Goal: Transaction & Acquisition: Purchase product/service

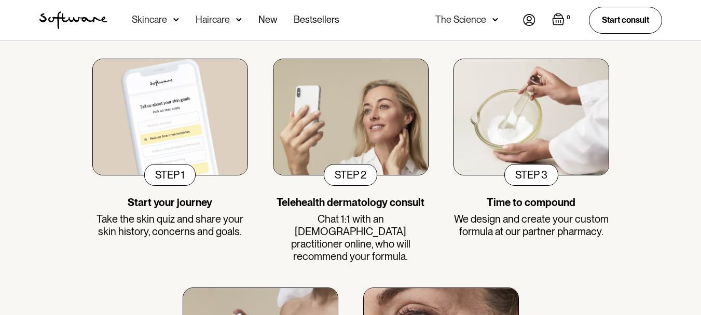
scroll to position [363, 0]
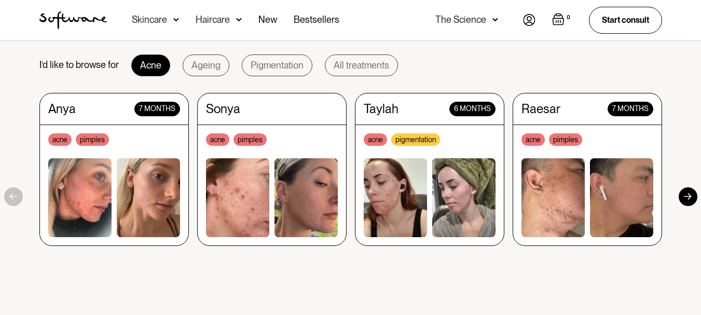
scroll to position [881, 0]
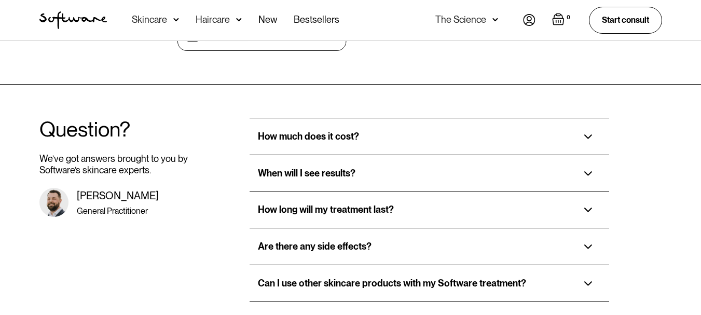
scroll to position [2178, 0]
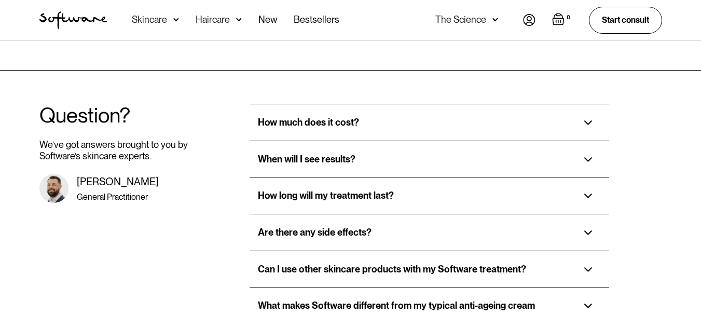
click at [588, 120] on img at bounding box center [588, 122] width 8 height 5
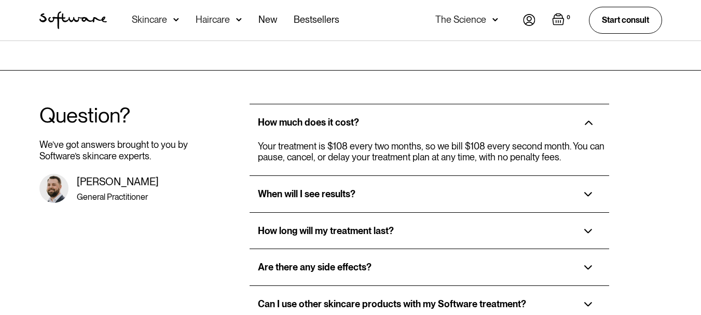
click at [485, 176] on div "When will I see results?" at bounding box center [428, 194] width 359 height 36
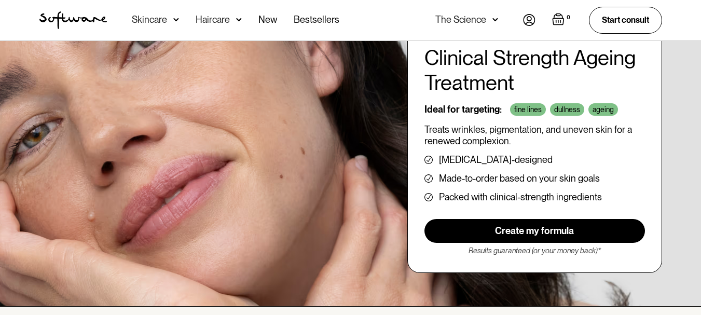
scroll to position [104, 0]
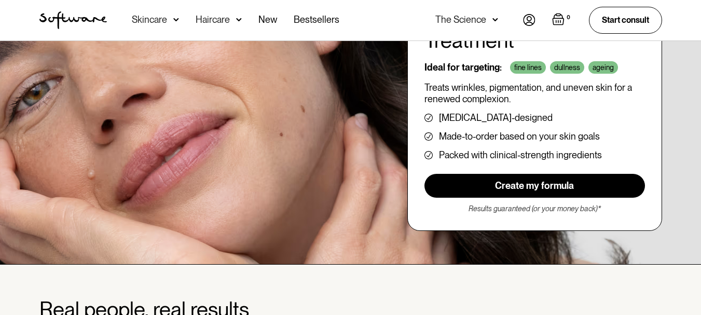
click at [558, 181] on link "Create my formula" at bounding box center [534, 186] width 220 height 24
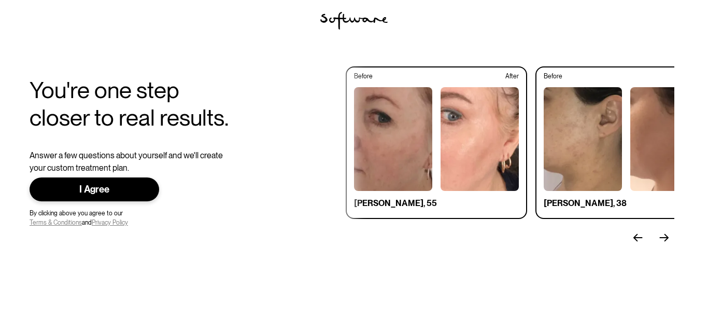
click at [117, 187] on div "I Agree" at bounding box center [94, 190] width 96 height 12
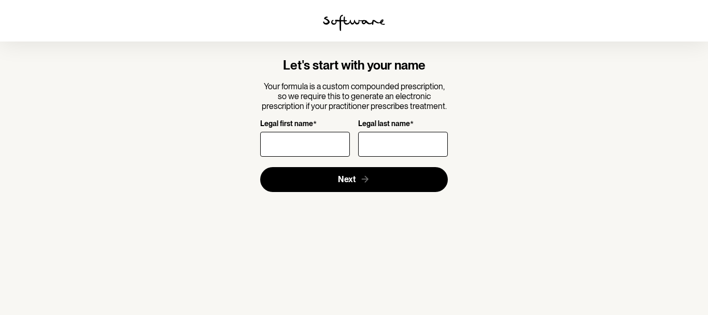
click at [317, 144] on input "Legal first name *" at bounding box center [305, 144] width 90 height 25
type input "Florbela"
click at [376, 146] on input "Legal last name *" at bounding box center [403, 144] width 90 height 25
type input "[PERSON_NAME]"
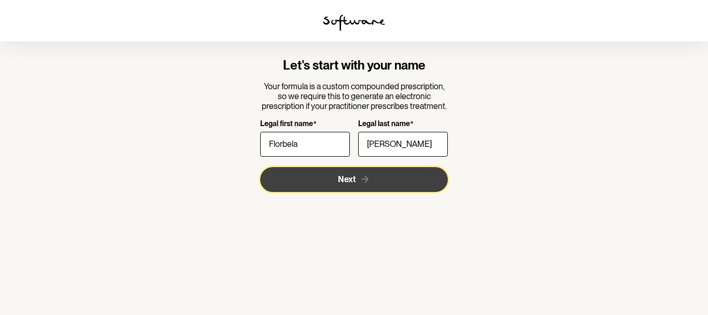
click at [354, 180] on span "Next" at bounding box center [347, 179] width 18 height 10
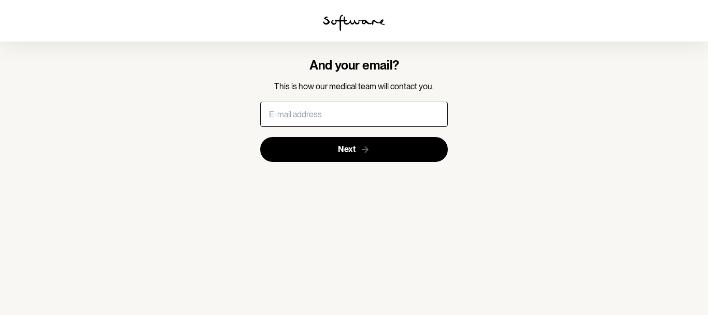
click at [350, 113] on input "text" at bounding box center [354, 114] width 188 height 25
type input "[EMAIL_ADDRESS][DOMAIN_NAME]"
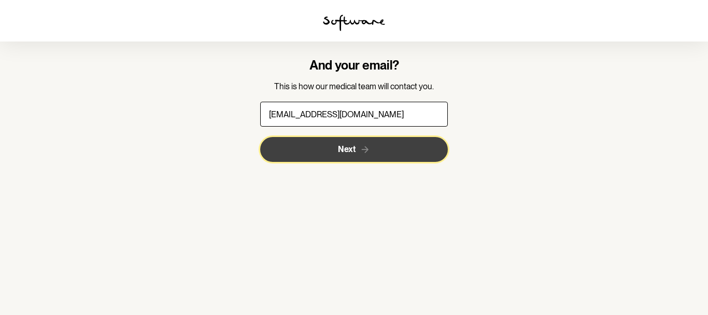
click at [361, 149] on icon "submit" at bounding box center [365, 149] width 11 height 11
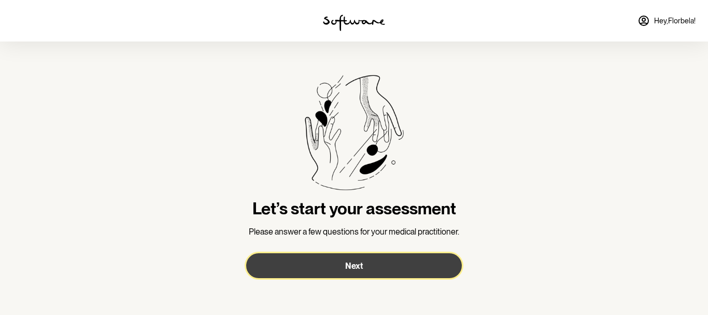
click at [371, 267] on button "Next" at bounding box center [354, 265] width 216 height 25
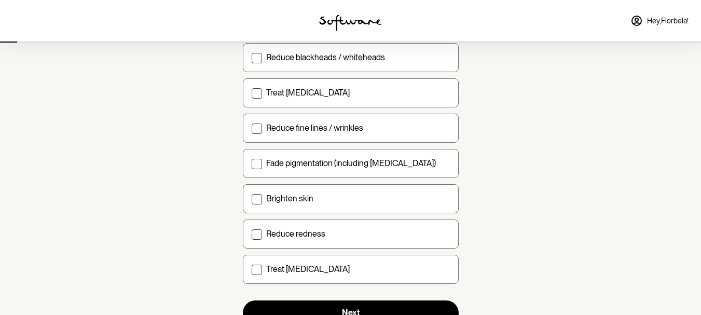
scroll to position [156, 0]
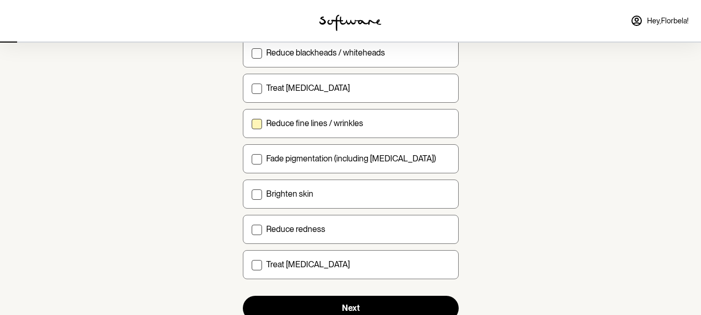
click at [251, 121] on span at bounding box center [256, 124] width 10 height 10
click at [251, 123] on input "Reduce fine lines / wrinkles" at bounding box center [251, 123] width 1 height 1
checkbox input "true"
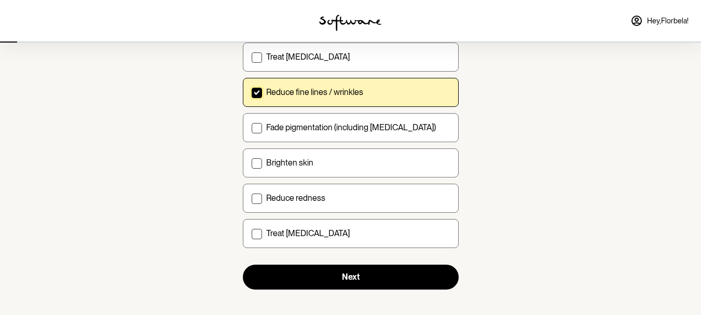
scroll to position [194, 0]
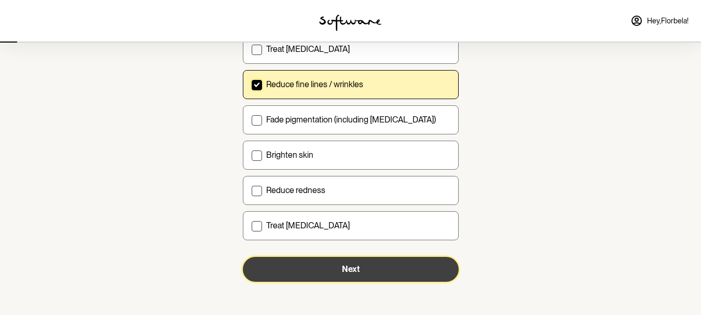
click at [393, 273] on button "Next" at bounding box center [351, 269] width 216 height 25
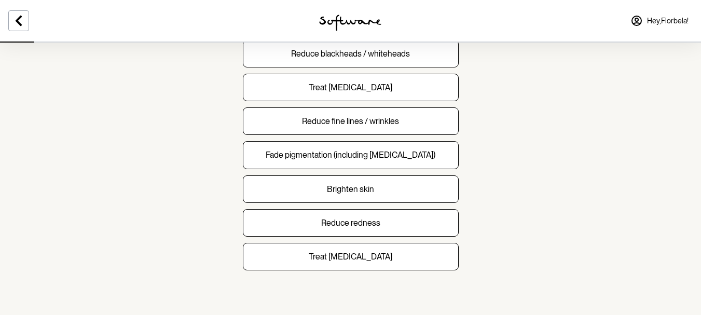
scroll to position [156, 0]
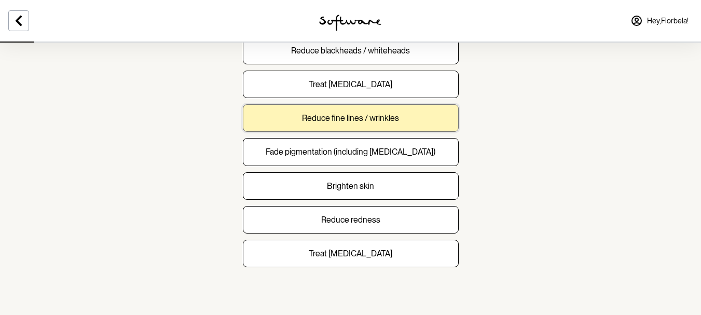
click at [412, 122] on button "Reduce fine lines / wrinkles" at bounding box center [351, 117] width 216 height 27
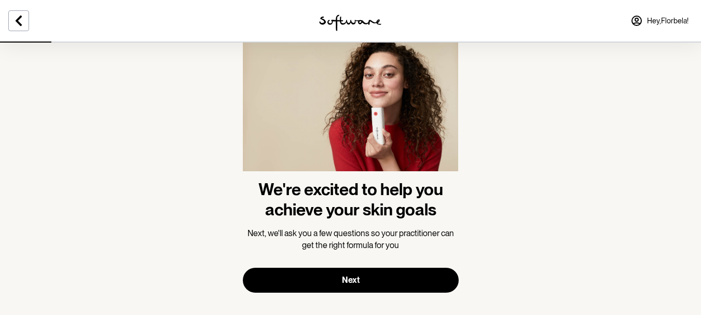
scroll to position [58, 0]
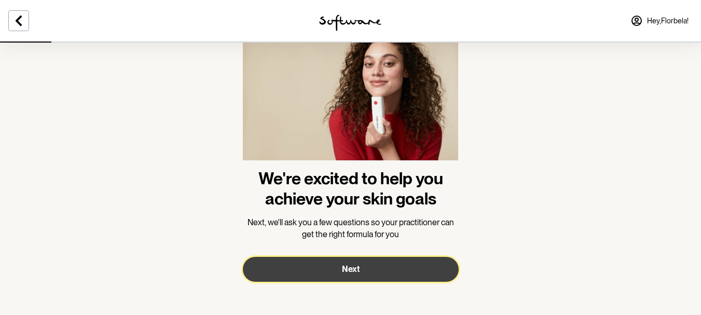
click at [356, 272] on span "Next" at bounding box center [351, 269] width 18 height 10
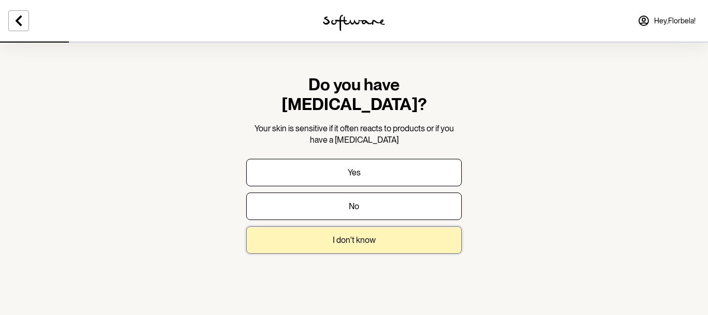
click at [354, 226] on button "I don't know" at bounding box center [354, 239] width 216 height 27
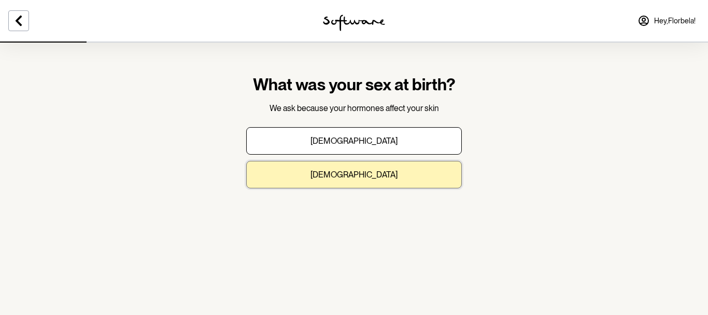
click at [405, 172] on button "[DEMOGRAPHIC_DATA]" at bounding box center [354, 174] width 216 height 27
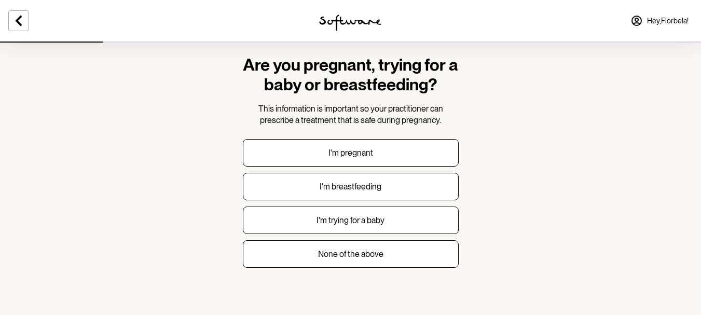
scroll to position [22, 0]
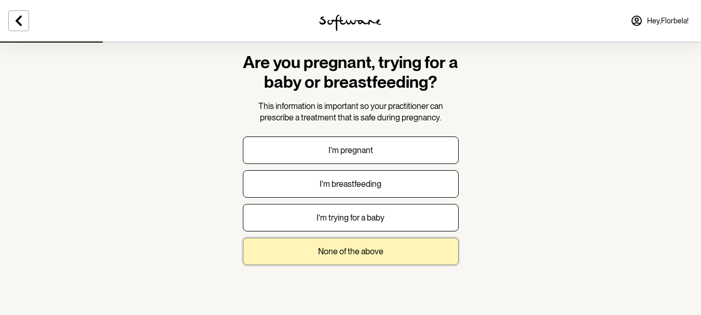
click at [353, 247] on p "None of the above" at bounding box center [350, 251] width 65 height 10
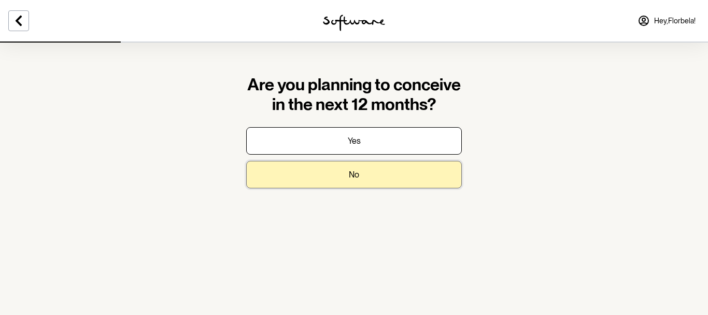
click at [364, 176] on button "No" at bounding box center [354, 174] width 216 height 27
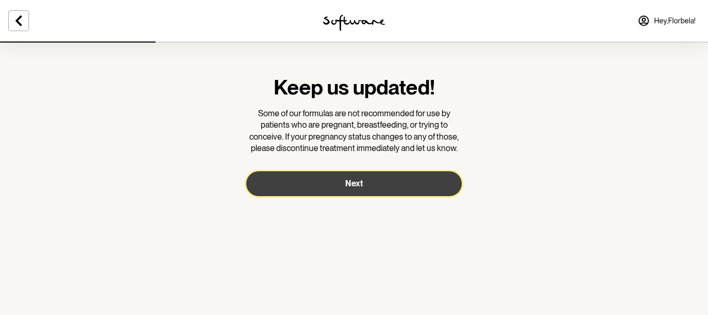
click at [364, 176] on button "Next" at bounding box center [354, 183] width 216 height 25
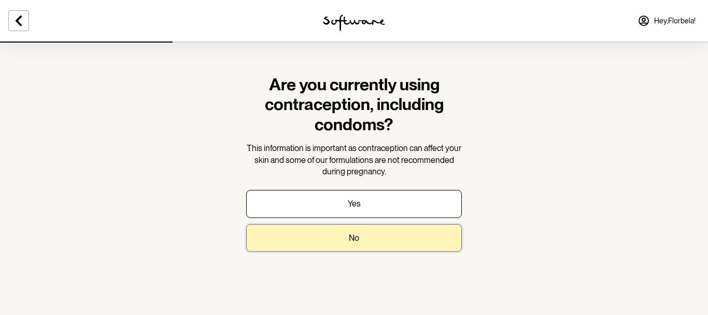
click at [370, 238] on button "No" at bounding box center [354, 237] width 216 height 27
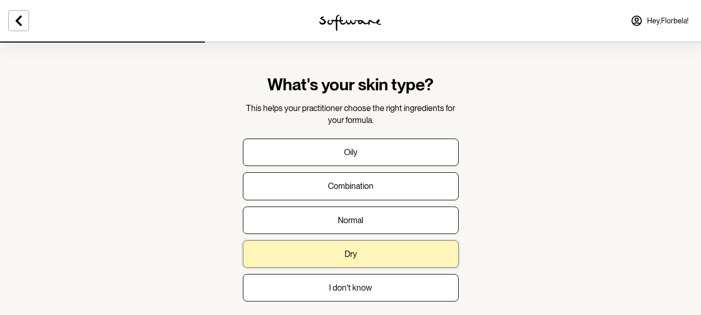
click at [369, 257] on button "Dry" at bounding box center [351, 253] width 216 height 27
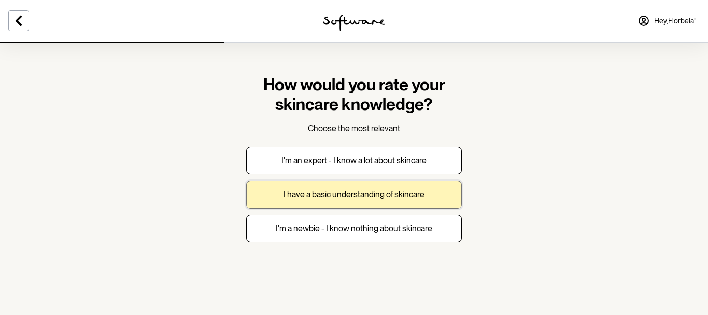
click at [393, 198] on p "I have a basic understanding of skincare" at bounding box center [354, 194] width 141 height 10
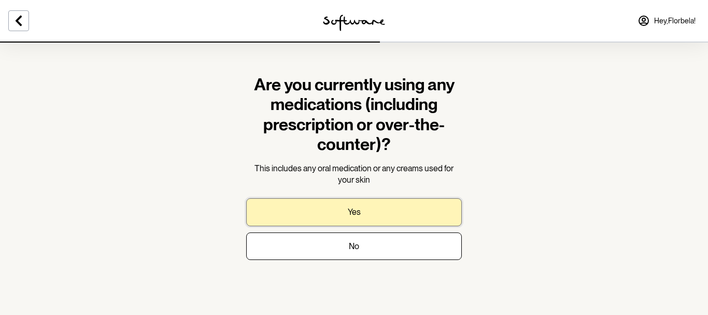
click at [404, 209] on button "Yes" at bounding box center [354, 211] width 216 height 27
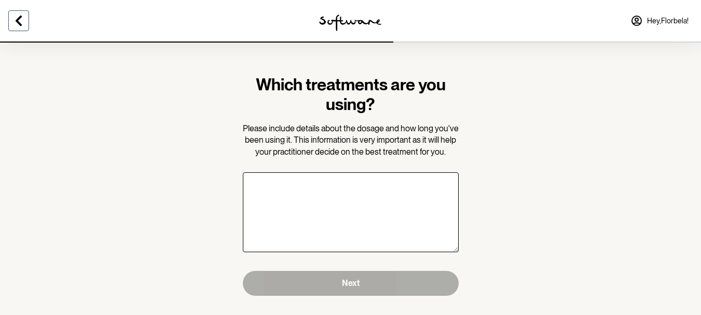
click at [14, 22] on icon at bounding box center [18, 21] width 12 height 12
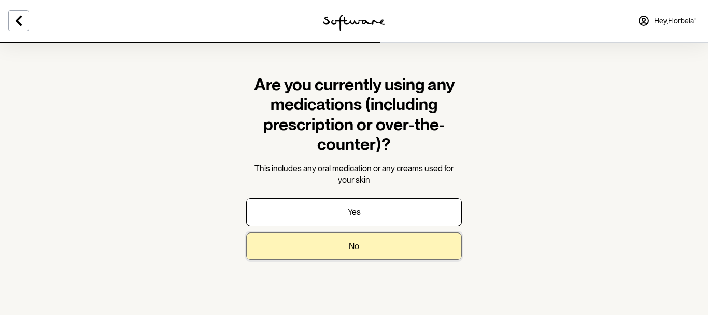
click at [384, 249] on button "No" at bounding box center [354, 245] width 216 height 27
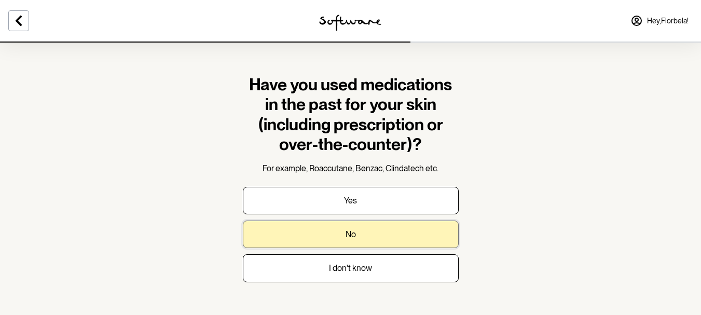
click at [385, 238] on button "No" at bounding box center [351, 233] width 216 height 27
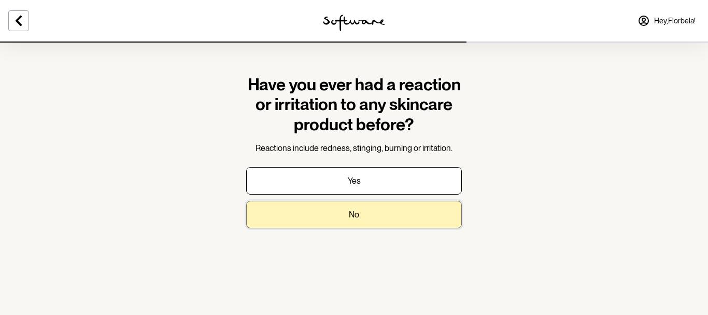
click at [382, 215] on button "No" at bounding box center [354, 214] width 216 height 27
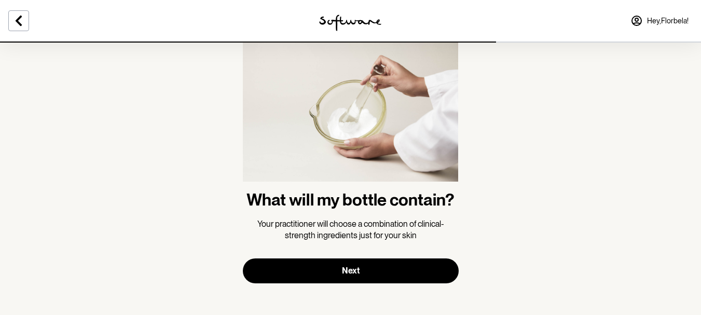
scroll to position [38, 0]
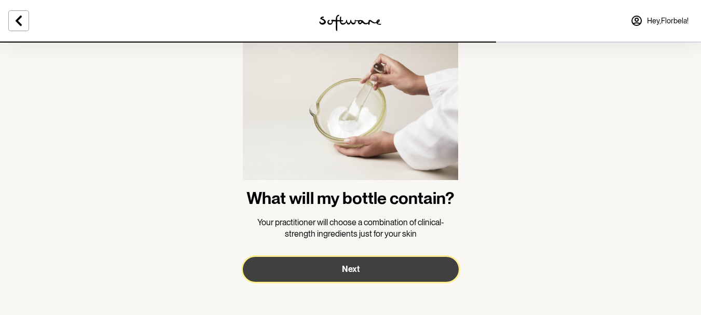
click at [352, 259] on button "Next" at bounding box center [351, 269] width 216 height 25
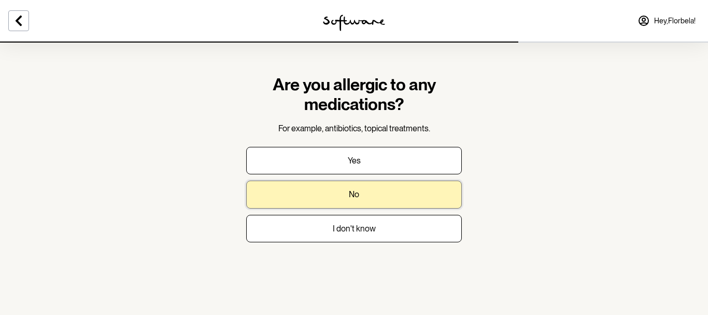
click at [374, 190] on button "No" at bounding box center [354, 193] width 216 height 27
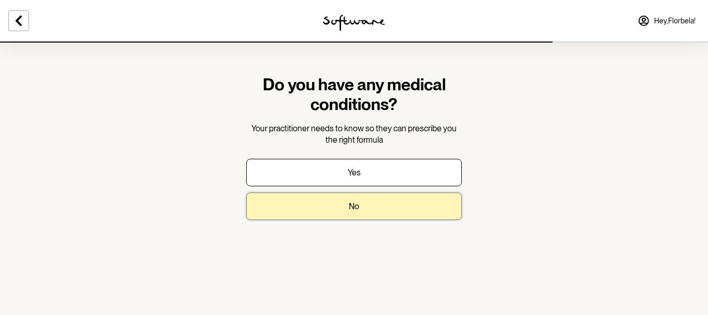
click at [371, 209] on button "No" at bounding box center [354, 205] width 216 height 27
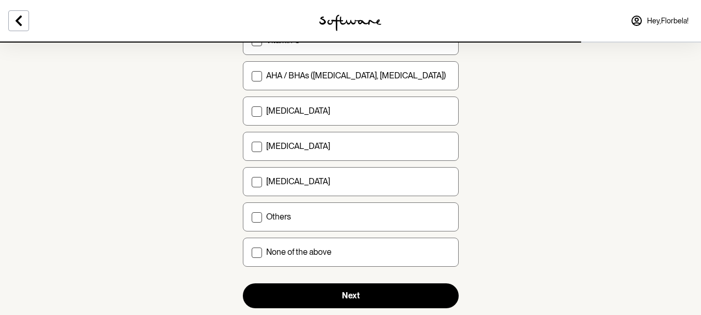
scroll to position [156, 0]
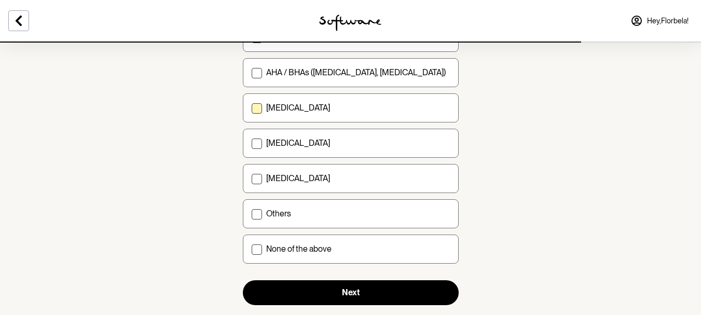
click at [250, 109] on label "[MEDICAL_DATA]" at bounding box center [351, 107] width 216 height 29
click at [251, 108] on input "[MEDICAL_DATA]" at bounding box center [251, 108] width 1 height 1
checkbox input "true"
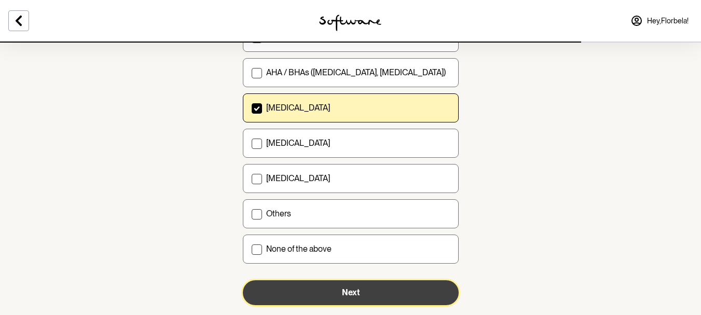
click at [369, 294] on button "Next" at bounding box center [351, 292] width 216 height 25
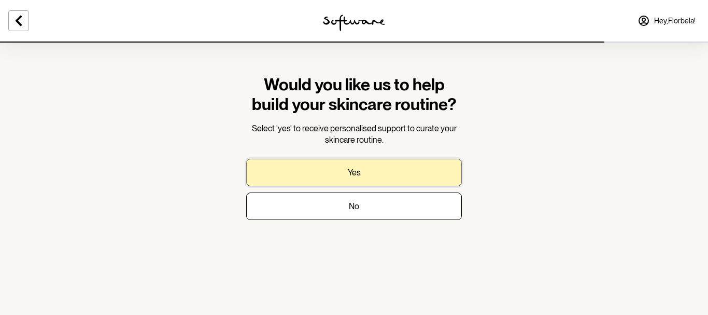
click at [385, 173] on button "Yes" at bounding box center [354, 172] width 216 height 27
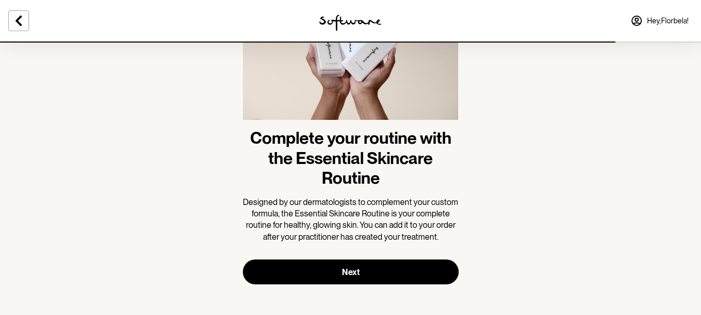
scroll to position [101, 0]
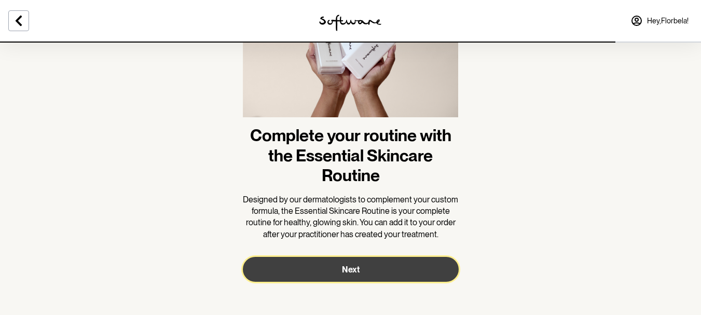
click at [349, 263] on button "Next" at bounding box center [351, 269] width 216 height 25
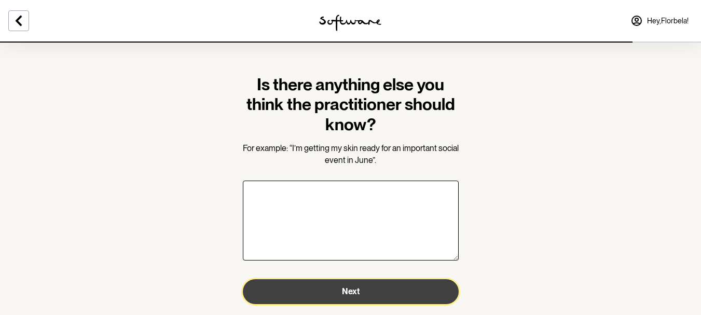
click at [369, 293] on button "Next" at bounding box center [351, 291] width 216 height 25
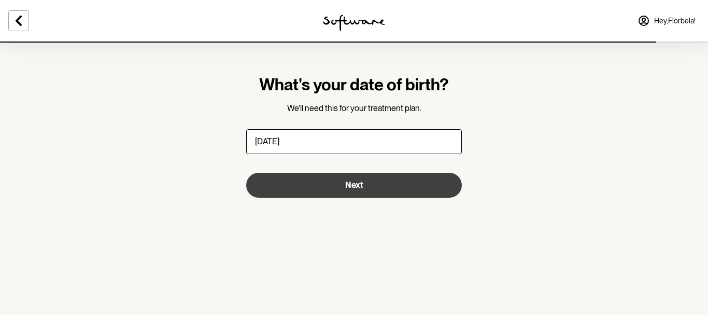
type input "[DATE]"
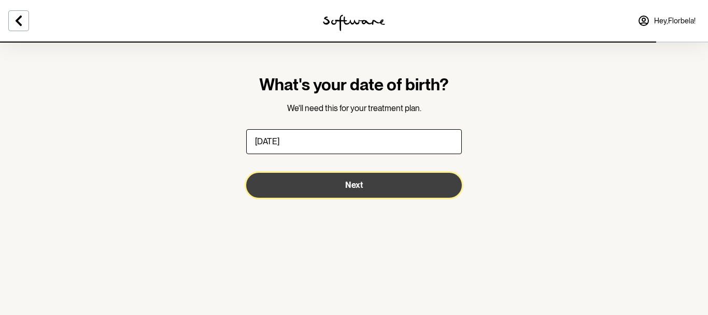
click at [374, 180] on button "Next" at bounding box center [354, 185] width 216 height 25
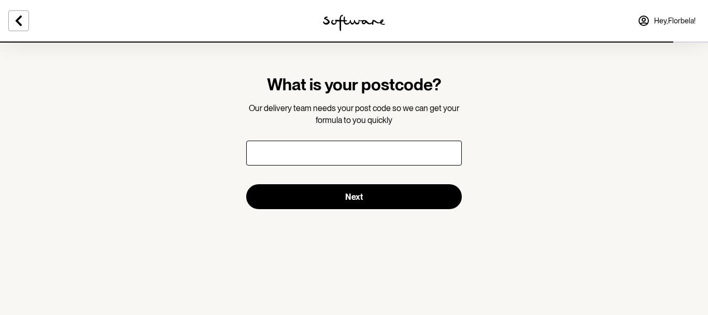
type input "6"
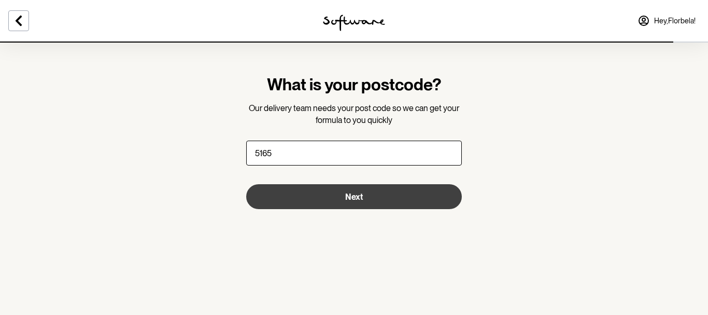
type input "5165"
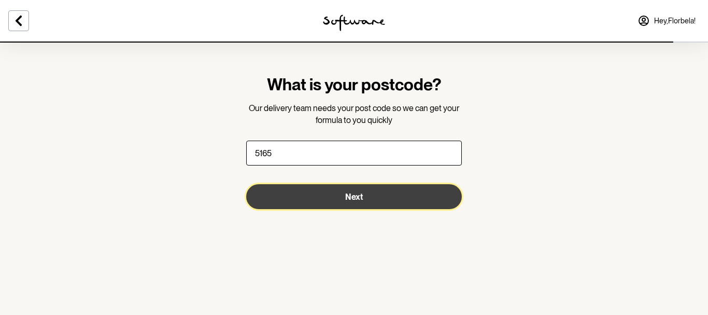
click at [386, 194] on button "Next" at bounding box center [354, 196] width 216 height 25
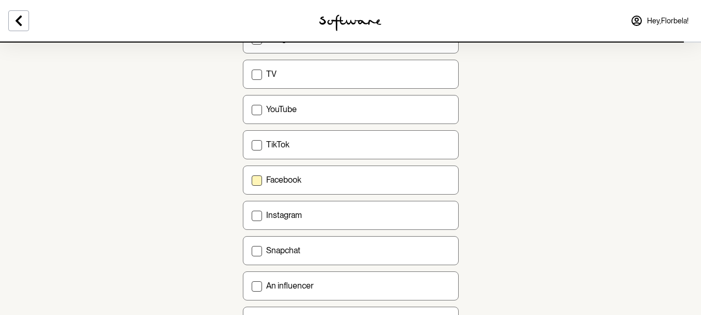
scroll to position [104, 0]
click at [258, 178] on span at bounding box center [256, 179] width 10 height 10
click at [251, 178] on input "Facebook" at bounding box center [251, 178] width 1 height 1
checkbox input "true"
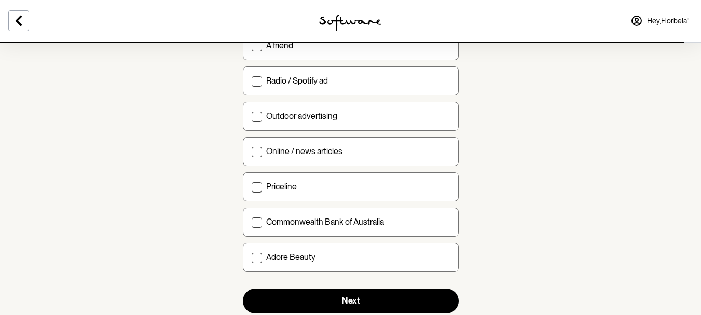
scroll to position [410, 0]
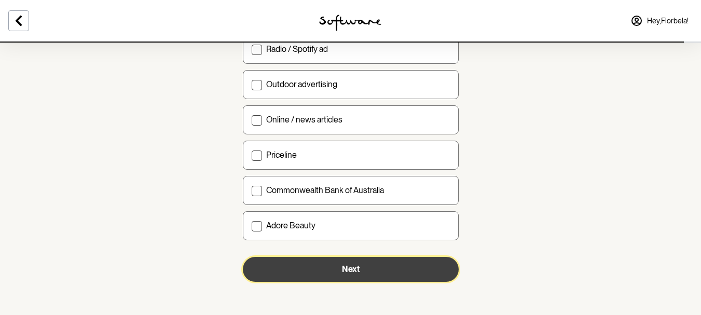
click at [340, 268] on button "Next" at bounding box center [351, 269] width 216 height 25
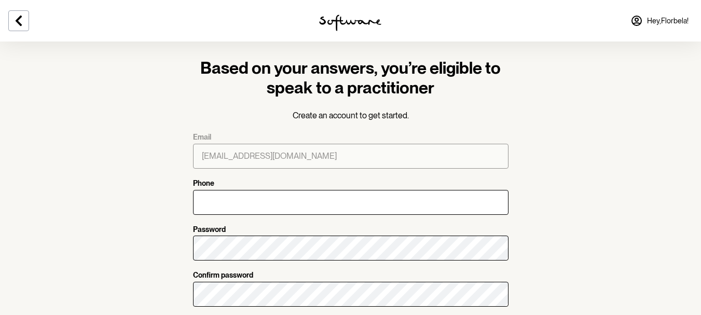
scroll to position [69, 0]
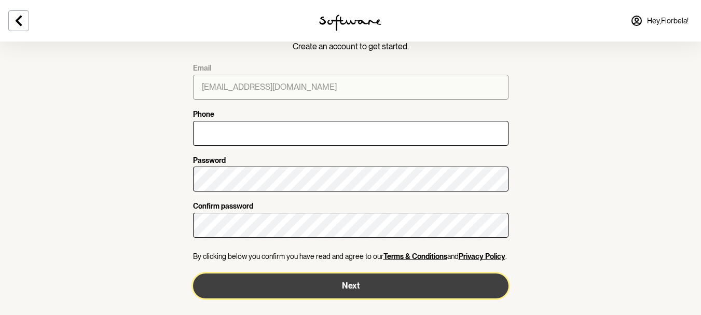
click at [395, 290] on button "Next" at bounding box center [350, 285] width 315 height 25
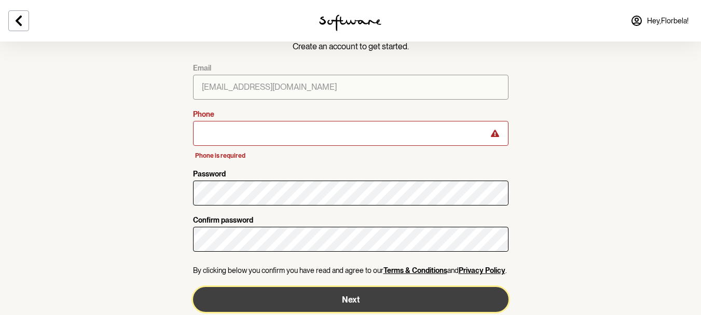
click at [395, 290] on button "Next" at bounding box center [350, 299] width 315 height 25
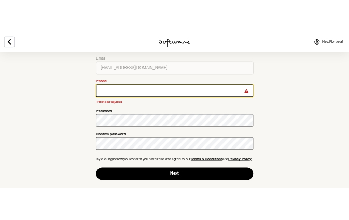
scroll to position [67, 0]
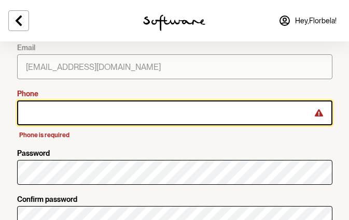
click at [61, 110] on input "Phone" at bounding box center [174, 113] width 315 height 25
drag, startPoint x: 61, startPoint y: 110, endPoint x: 49, endPoint y: 112, distance: 12.0
click at [49, 112] on input "Phone" at bounding box center [174, 113] width 315 height 25
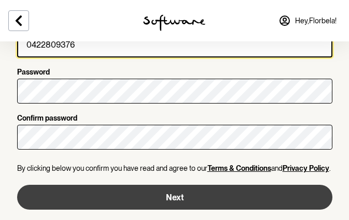
scroll to position [137, 0]
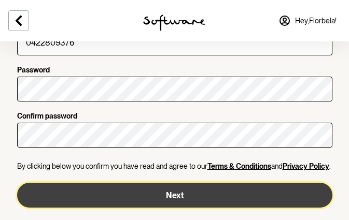
click at [175, 197] on button "Next" at bounding box center [174, 195] width 315 height 25
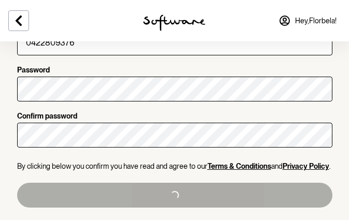
type input "[PHONE_NUMBER]"
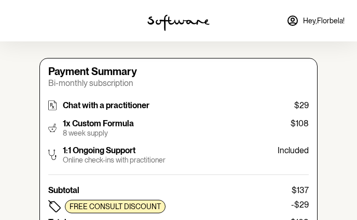
type input "[EMAIL_ADDRESS][DOMAIN_NAME]"
type input "[PHONE_NUMBER]"
